Goal: Task Accomplishment & Management: Complete application form

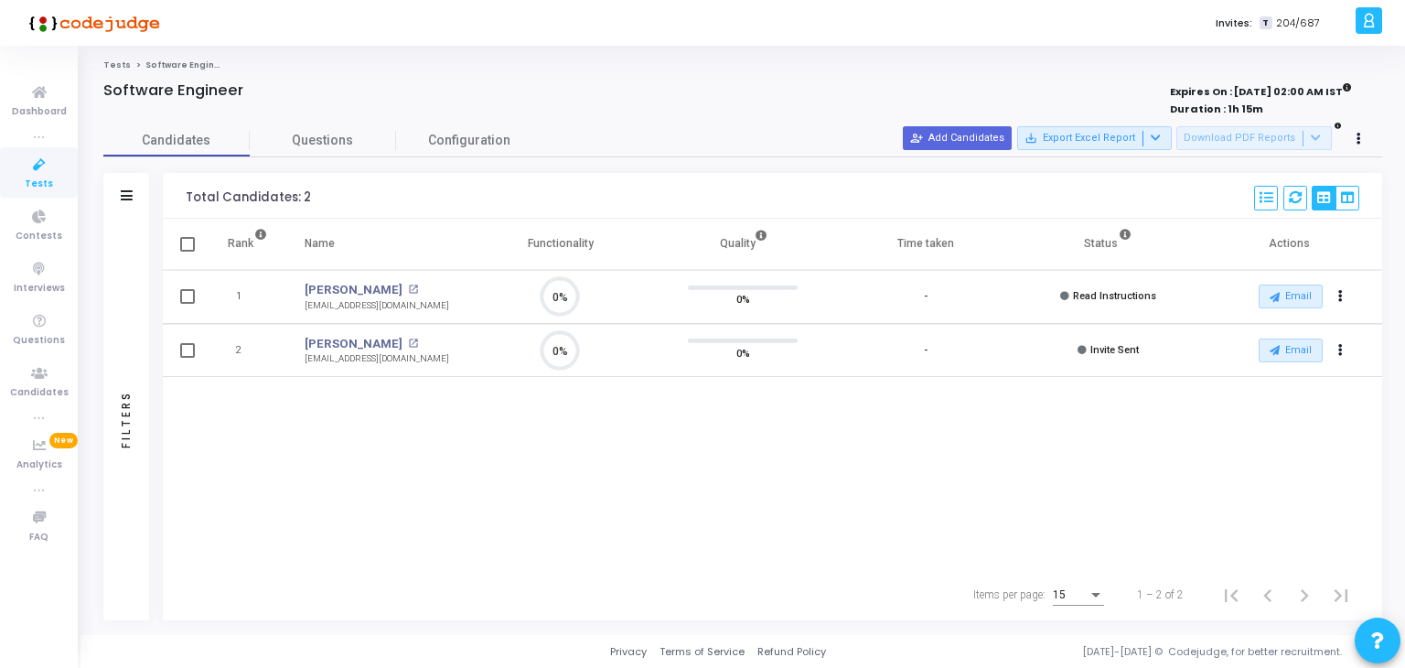
scroll to position [38, 47]
click at [960, 136] on button "person_add_alt Add Candidates" at bounding box center [957, 138] width 109 height 24
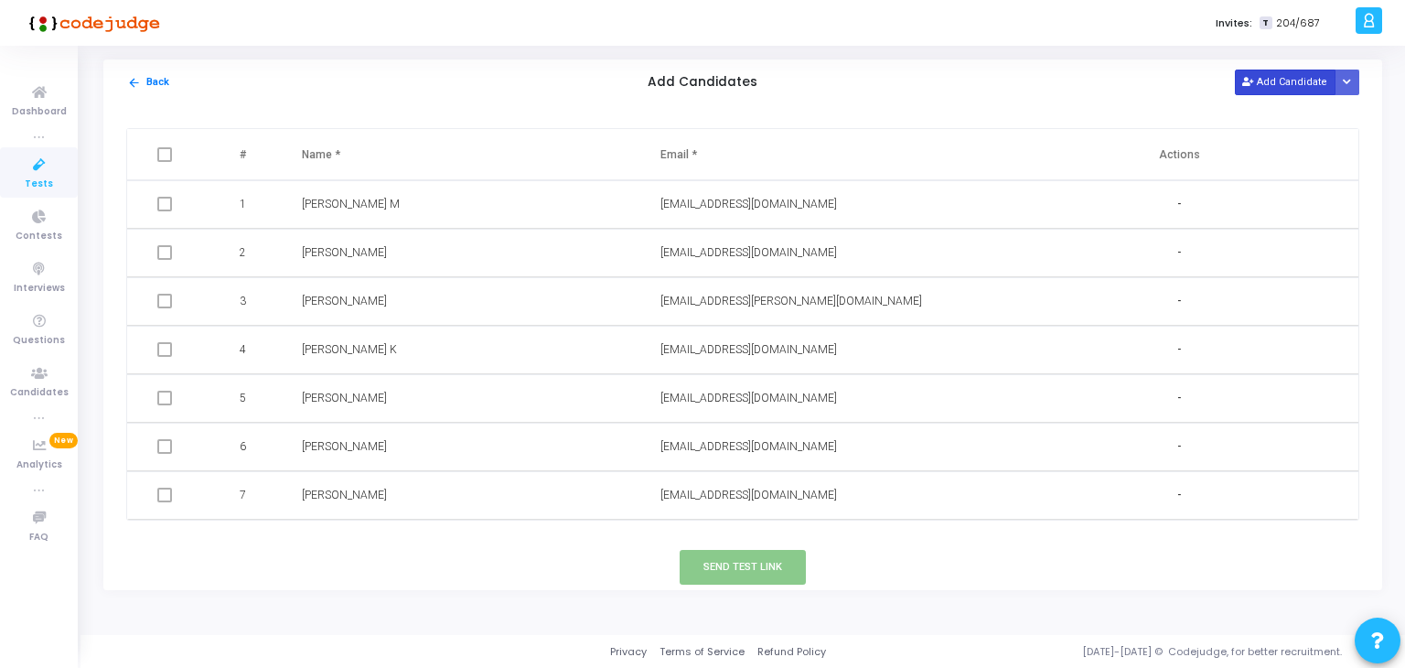
click at [1265, 82] on button "Add Candidate" at bounding box center [1285, 82] width 101 height 25
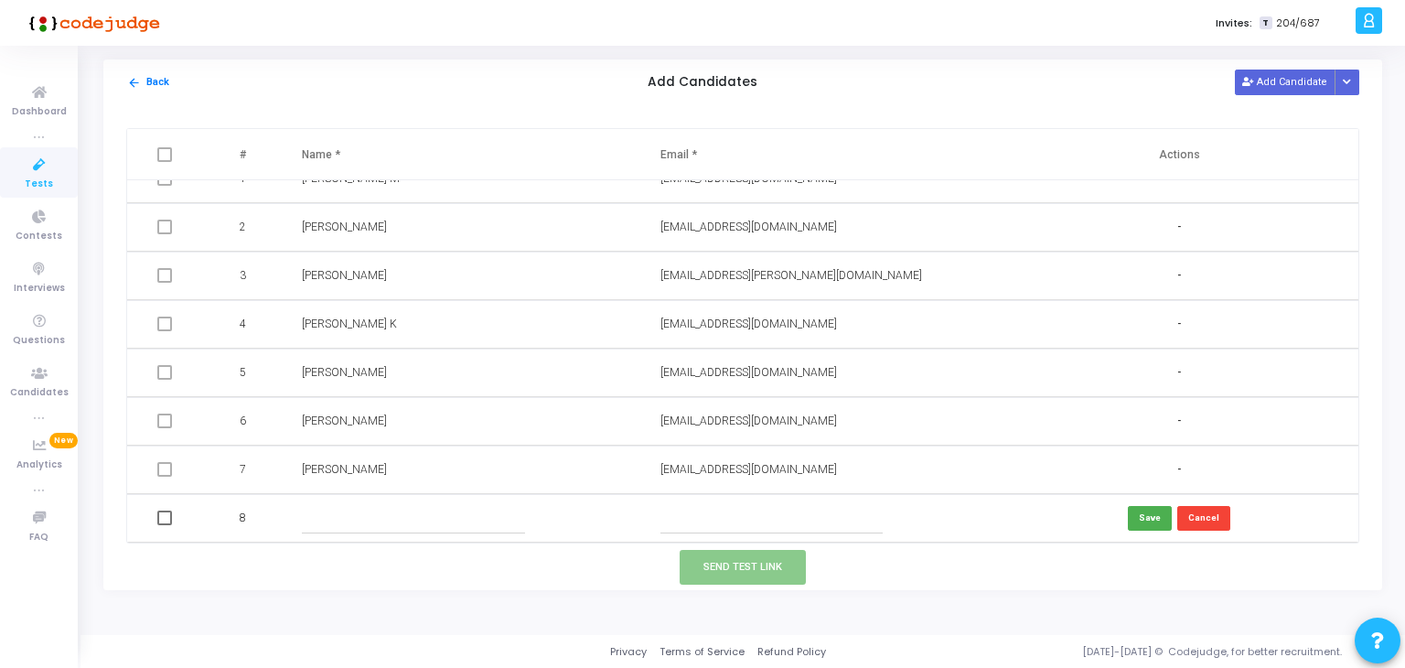
click at [373, 525] on input "text" at bounding box center [413, 518] width 222 height 30
paste input "[PERSON_NAME]"
type input "[PERSON_NAME]"
click at [695, 511] on input "text" at bounding box center [772, 518] width 222 height 30
paste input "[EMAIL_ADDRESS][DOMAIN_NAME]"
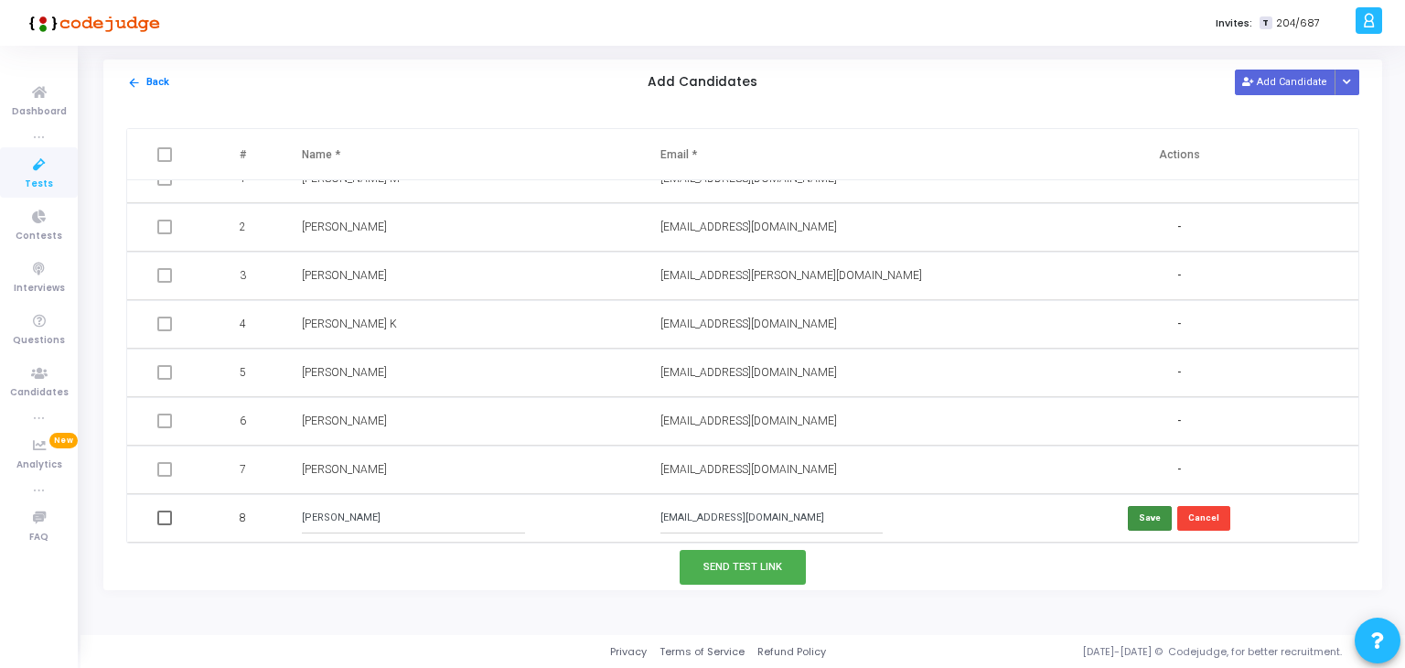
type input "[EMAIL_ADDRESS][DOMAIN_NAME]"
click at [1147, 506] on button "Save" at bounding box center [1150, 518] width 44 height 25
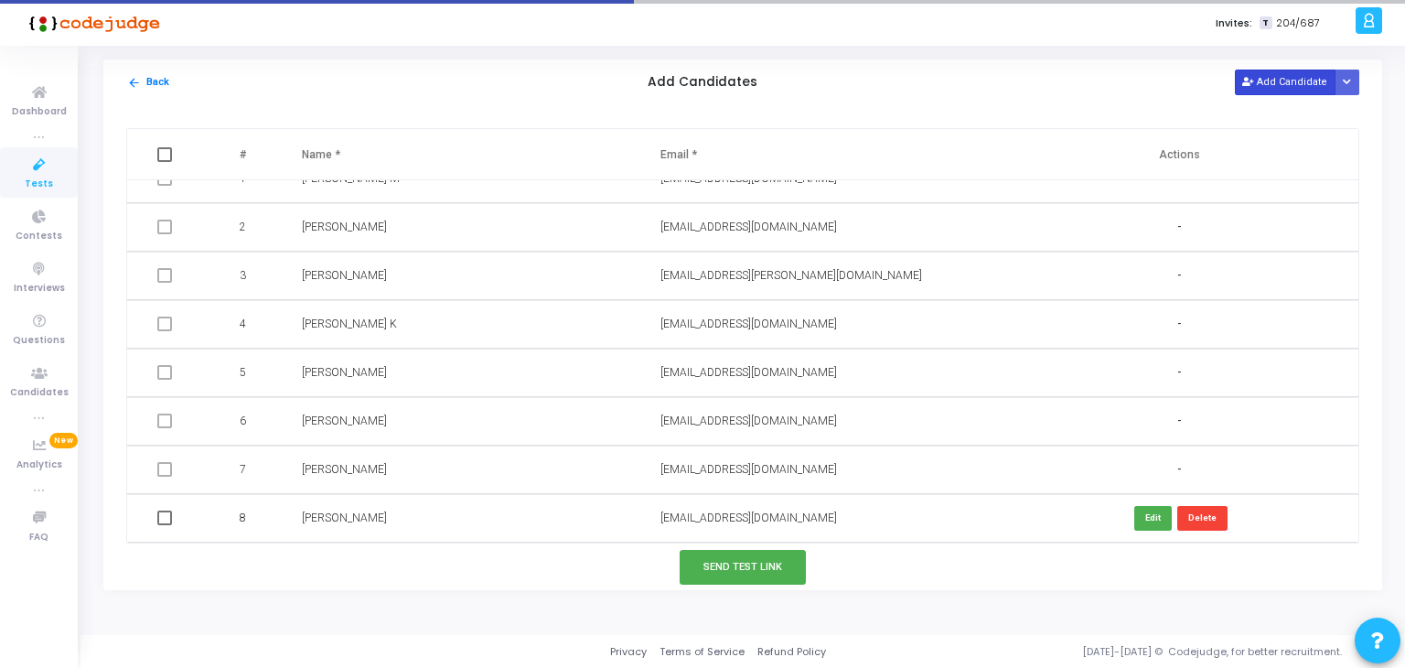
click at [1278, 77] on button "Add Candidate" at bounding box center [1285, 82] width 101 height 25
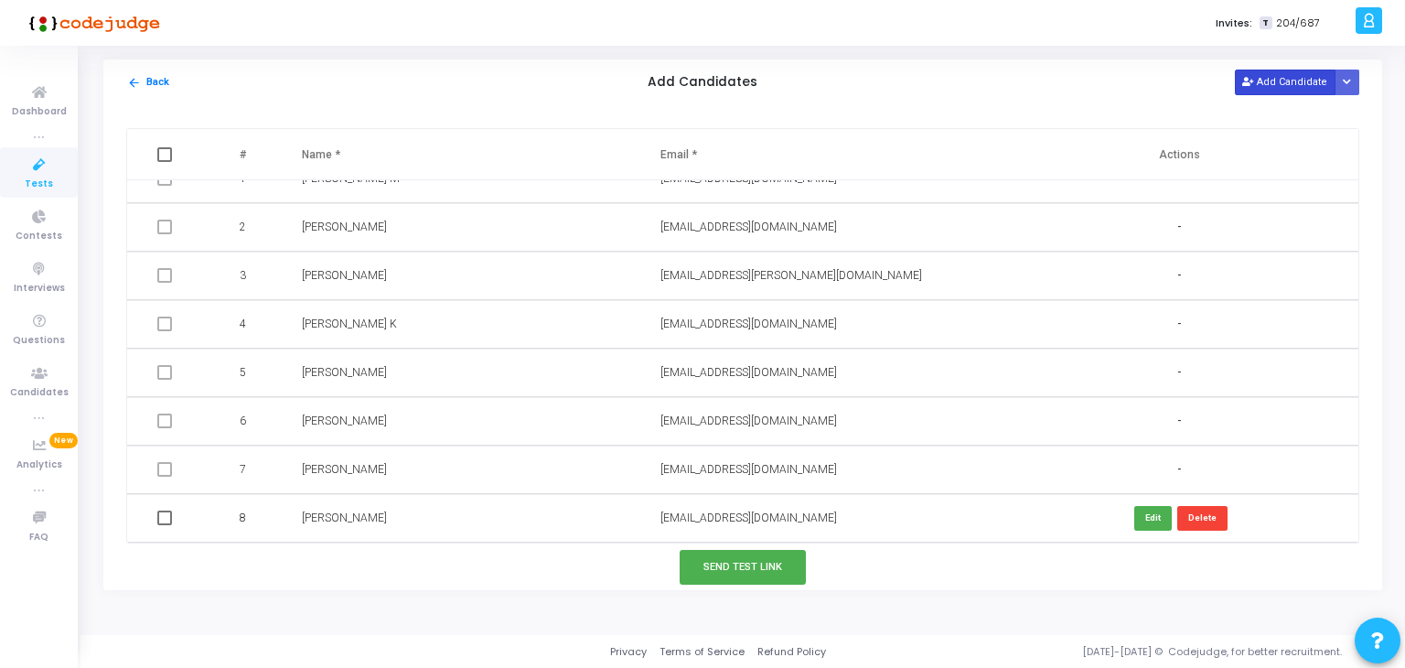
scroll to position [73, 0]
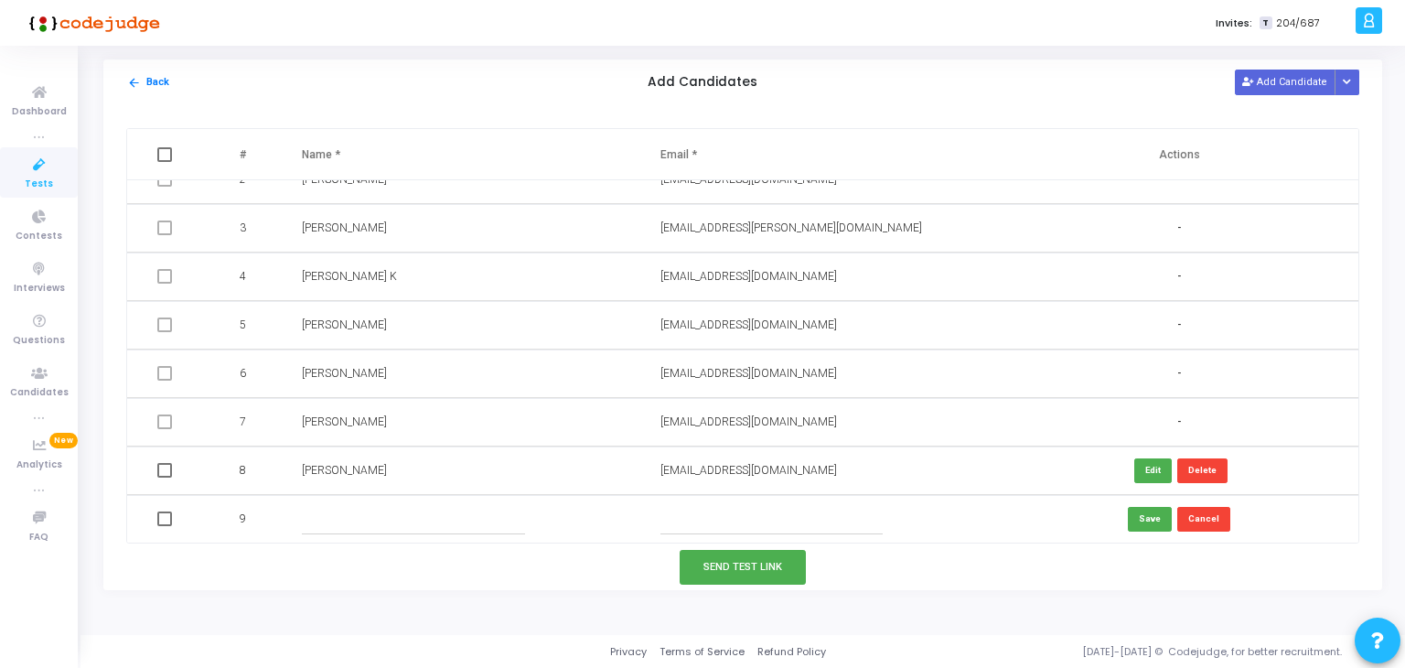
click at [351, 514] on input "text" at bounding box center [413, 519] width 222 height 30
paste input "[PERSON_NAME]"
type input "[PERSON_NAME]"
click at [682, 511] on input "text" at bounding box center [772, 519] width 222 height 30
paste input "[EMAIL_ADDRESS][DOMAIN_NAME]"
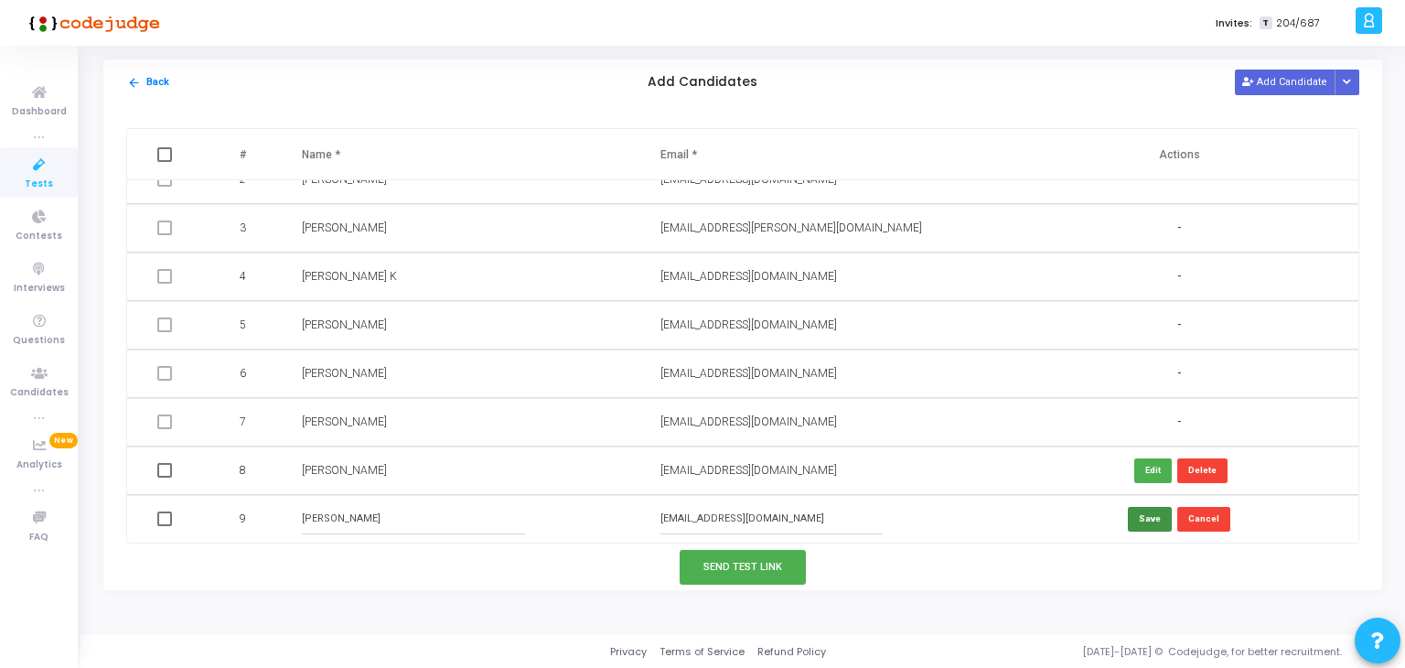
type input "[EMAIL_ADDRESS][DOMAIN_NAME]"
click at [1149, 512] on button "Save" at bounding box center [1150, 519] width 44 height 25
click at [1284, 76] on button "Add Candidate" at bounding box center [1285, 82] width 101 height 25
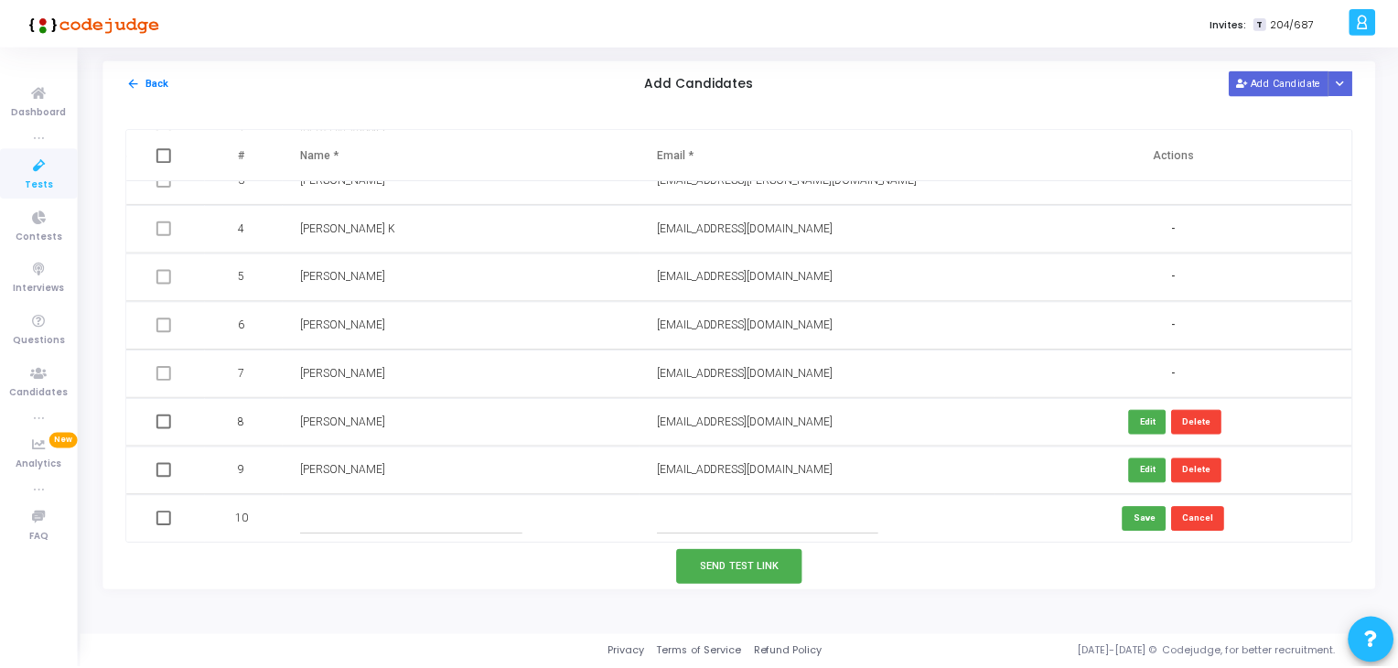
scroll to position [123, 0]
click at [678, 508] on input "text" at bounding box center [772, 518] width 222 height 30
paste input "[EMAIL_ADDRESS][DOMAIN_NAME]"
type input "[EMAIL_ADDRESS][DOMAIN_NAME]"
click at [360, 518] on input "text" at bounding box center [413, 518] width 222 height 30
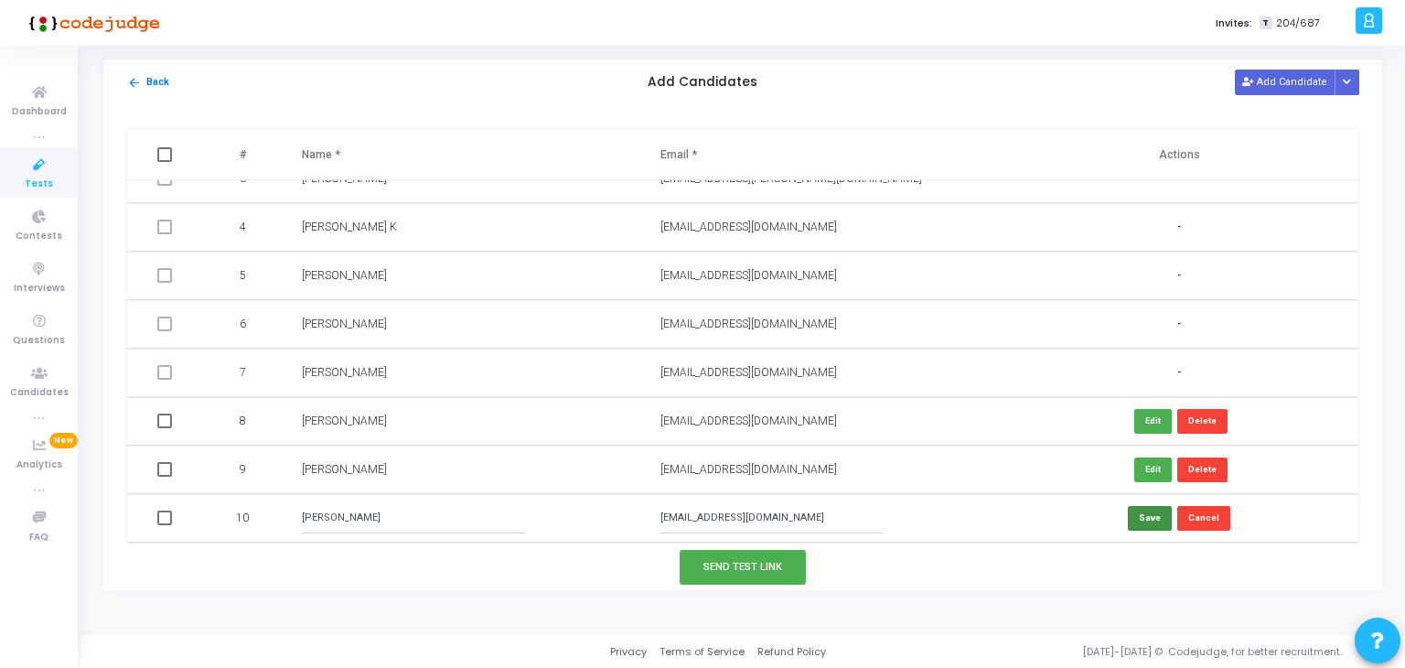
type input "[PERSON_NAME]"
click at [1143, 517] on button "Save" at bounding box center [1150, 518] width 44 height 25
click at [160, 425] on span at bounding box center [164, 421] width 15 height 15
click at [164, 428] on input "checkbox" at bounding box center [164, 428] width 1 height 1
checkbox input "true"
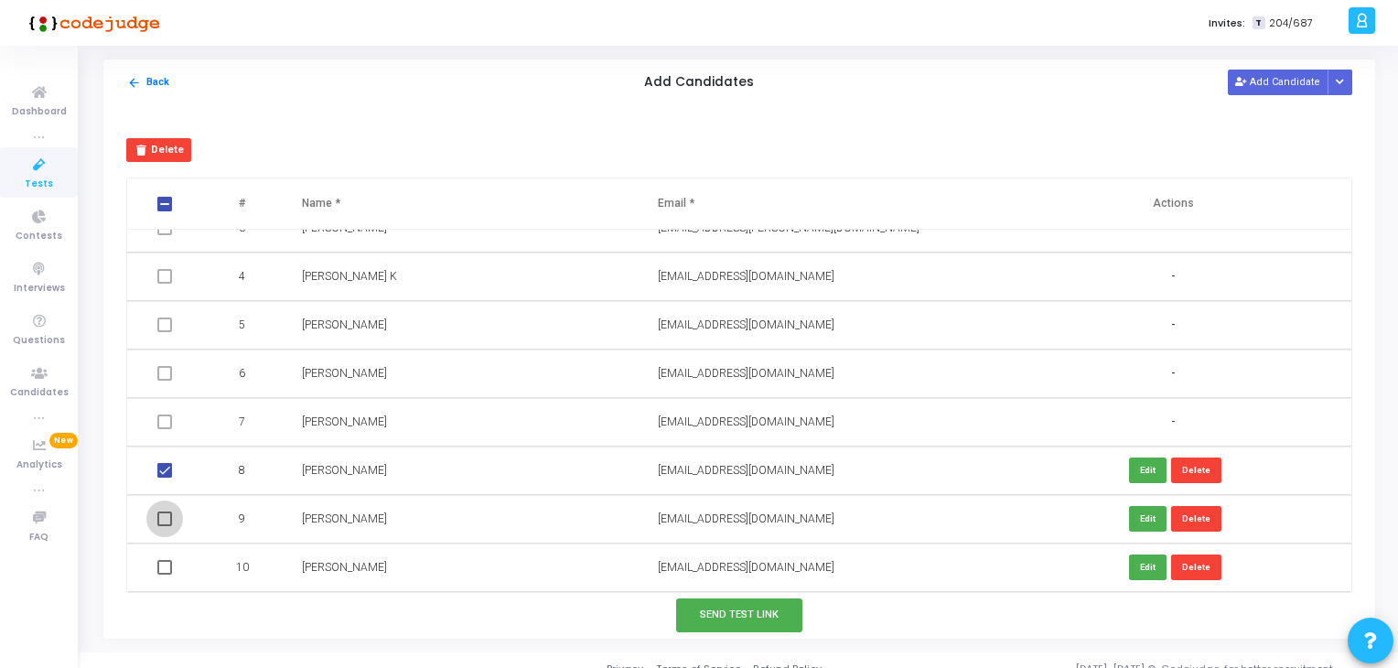
click at [158, 524] on span at bounding box center [164, 518] width 15 height 15
click at [164, 526] on input "checkbox" at bounding box center [164, 526] width 1 height 1
checkbox input "true"
click at [157, 569] on span at bounding box center [164, 567] width 15 height 15
click at [164, 575] on input "checkbox" at bounding box center [164, 575] width 1 height 1
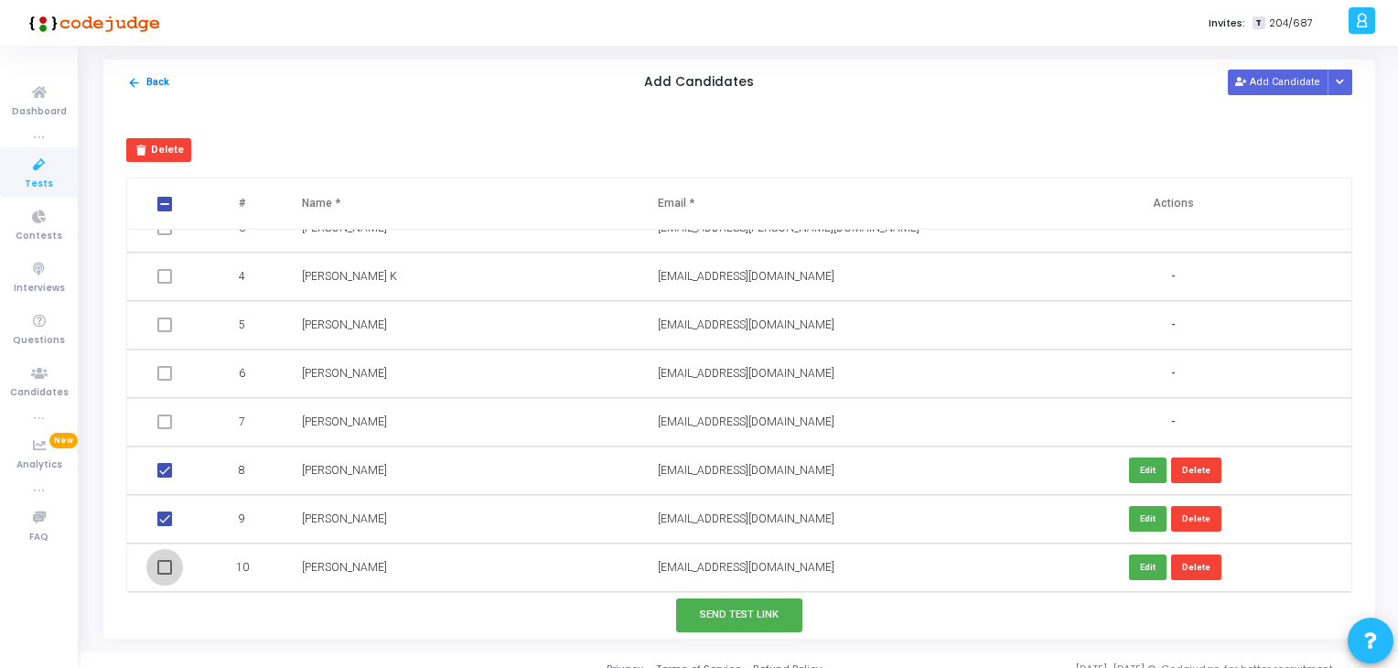
checkbox input "true"
click at [732, 612] on button "Send Test Link" at bounding box center [739, 615] width 126 height 34
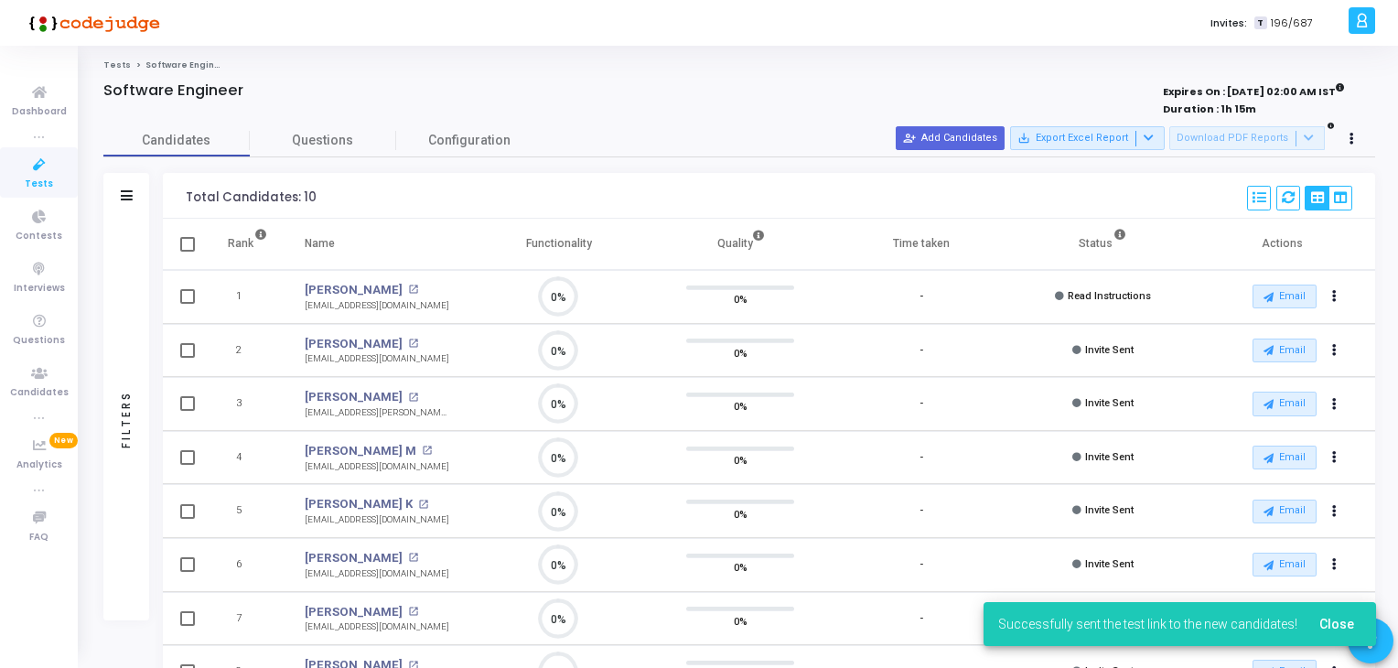
scroll to position [0, 0]
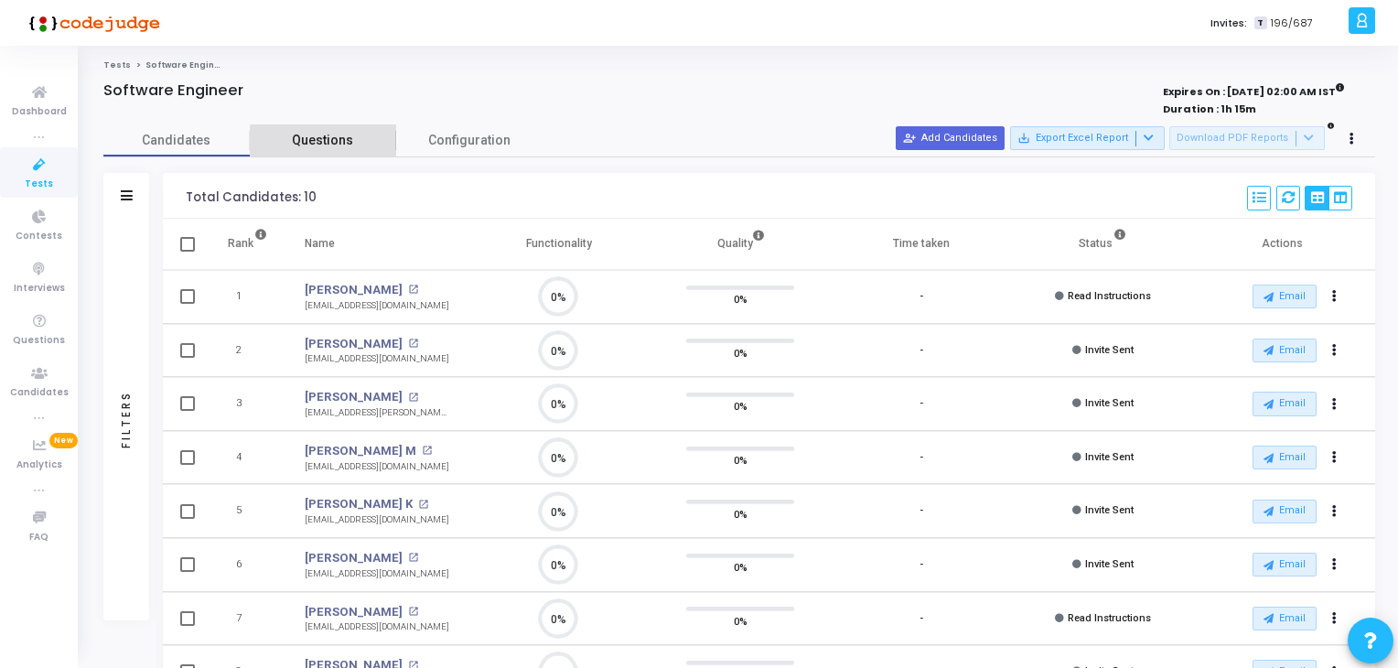
click at [344, 149] on span "Questions" at bounding box center [323, 140] width 146 height 19
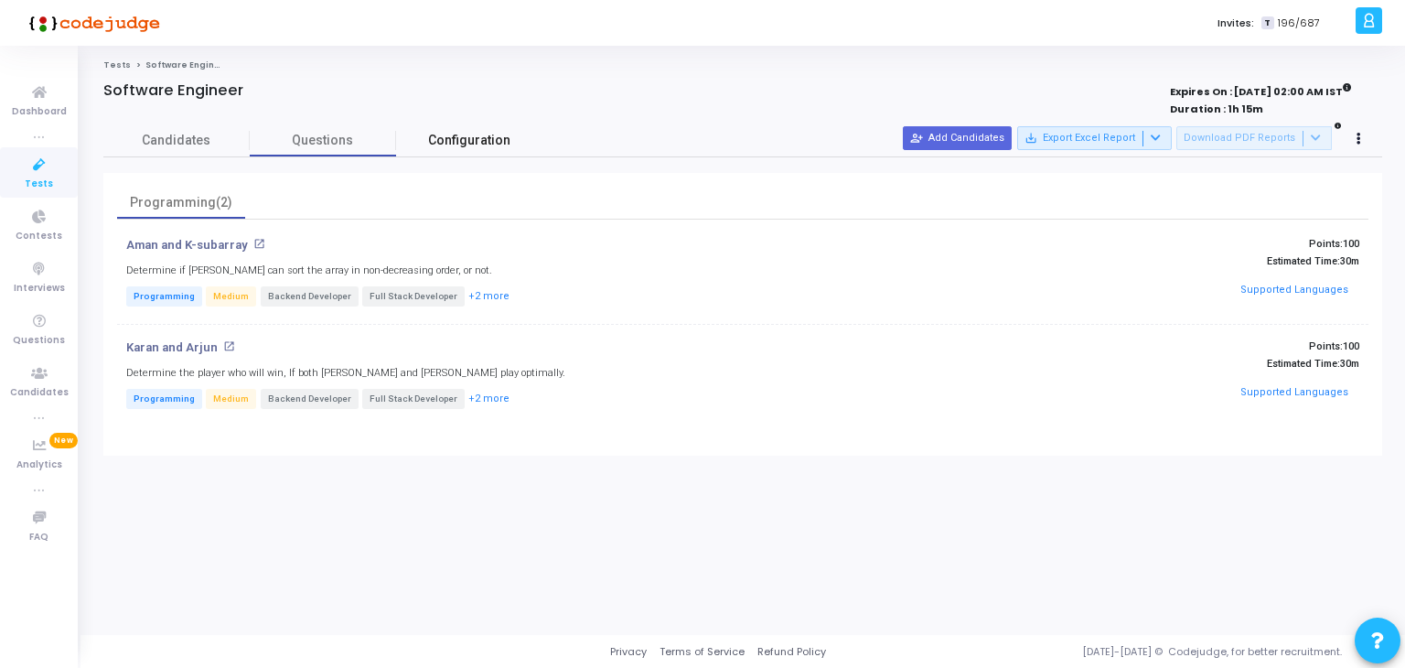
click at [469, 136] on span "Configuration" at bounding box center [469, 140] width 82 height 19
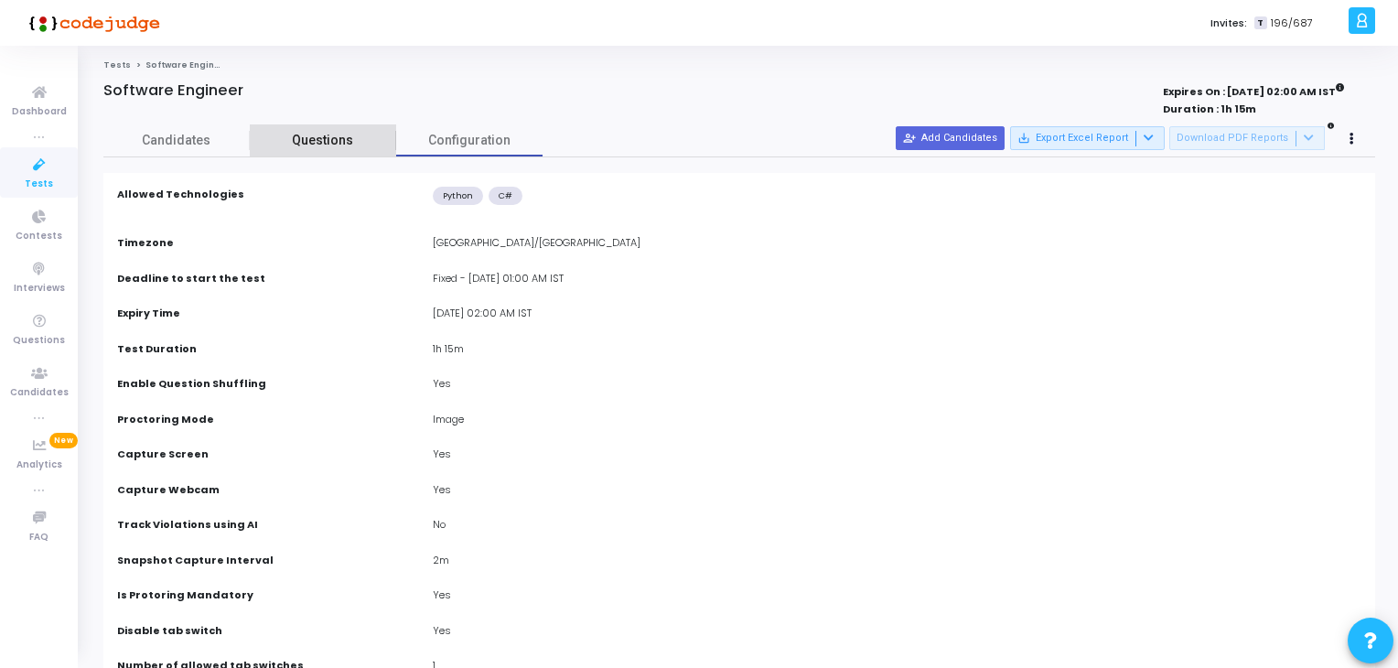
click at [353, 133] on span "Questions" at bounding box center [323, 140] width 146 height 19
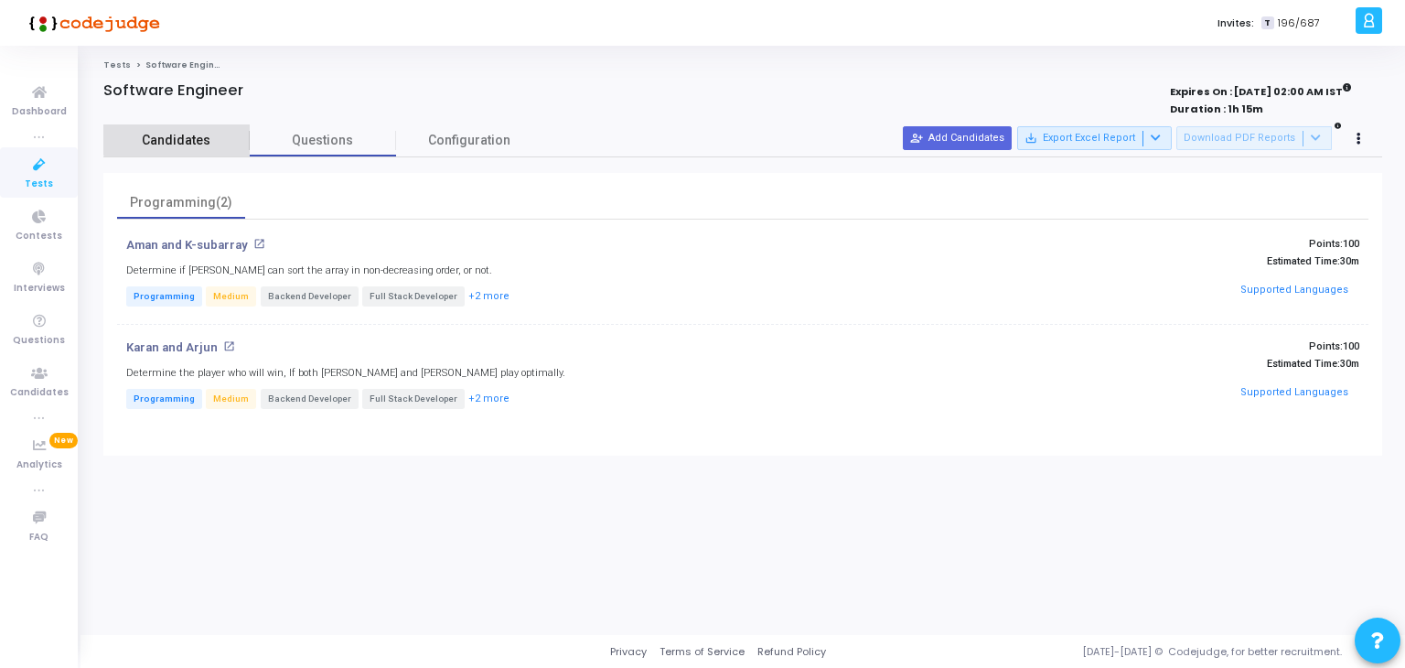
click at [195, 133] on span "Candidates" at bounding box center [176, 140] width 146 height 19
